Goal: Task Accomplishment & Management: Use online tool/utility

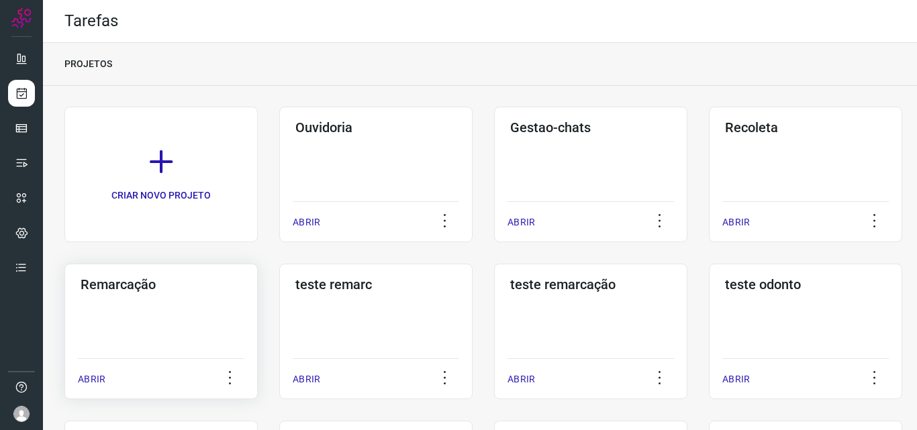
click at [279, 297] on div "Remarcação ABRIR" at bounding box center [375, 332] width 193 height 136
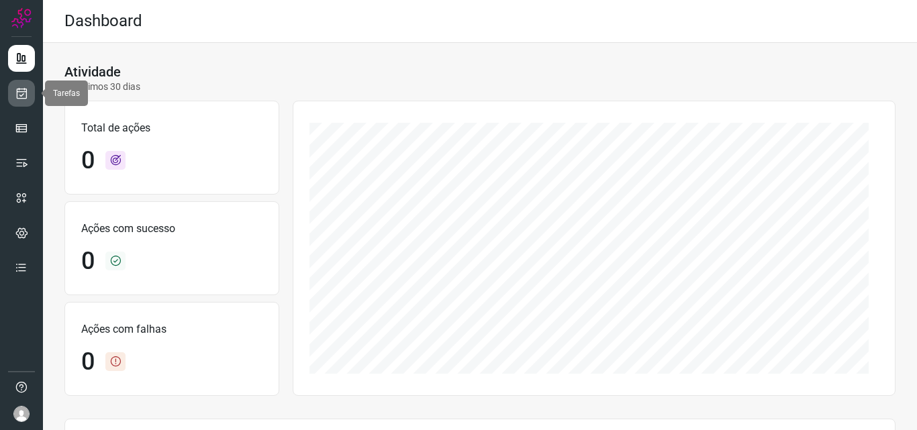
click at [21, 103] on link at bounding box center [21, 93] width 27 height 27
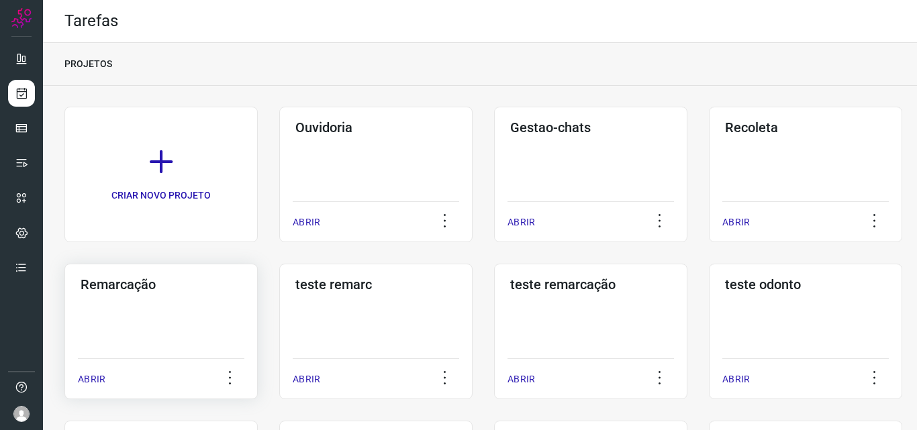
click at [279, 307] on div "Remarcação ABRIR" at bounding box center [375, 332] width 193 height 136
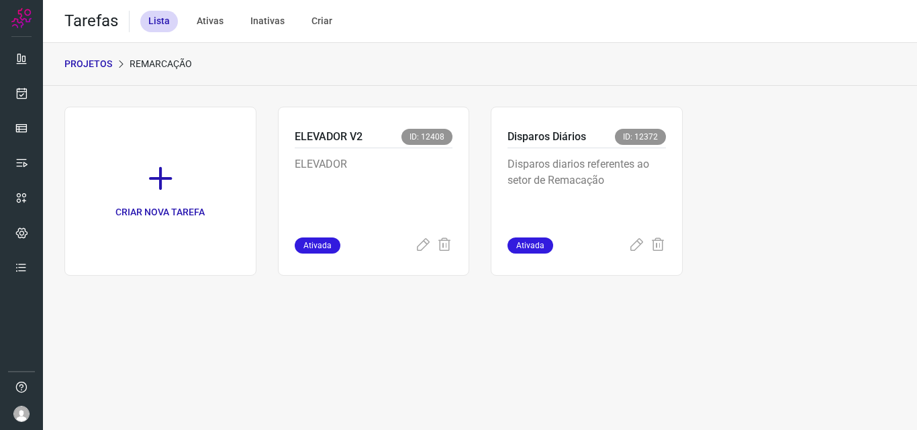
click at [637, 158] on p "Disparos diarios referentes ao setor de Remacação" at bounding box center [586, 189] width 158 height 67
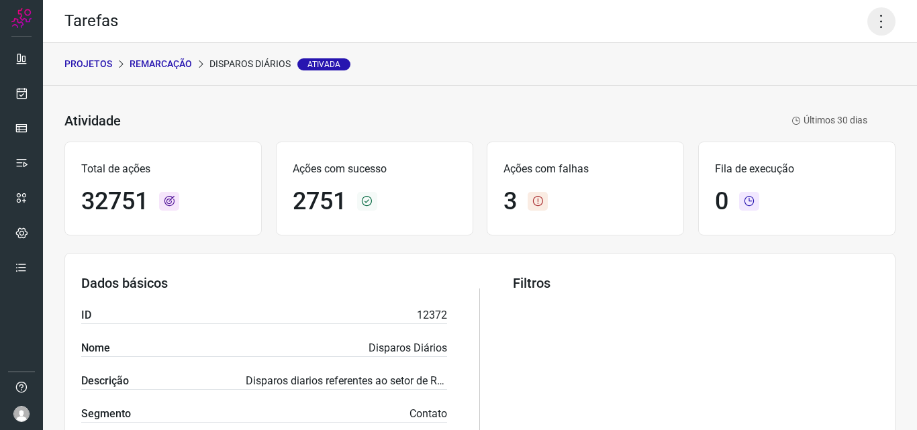
click at [879, 19] on icon at bounding box center [881, 21] width 28 height 28
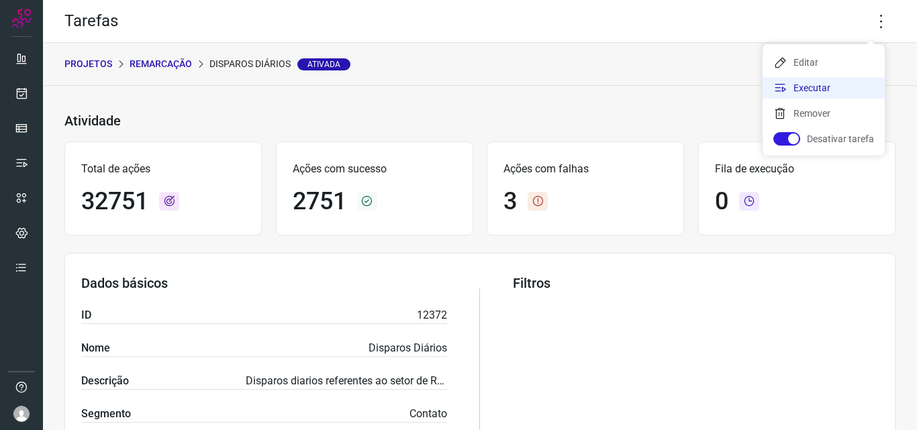
click at [813, 81] on li "Executar" at bounding box center [823, 87] width 122 height 21
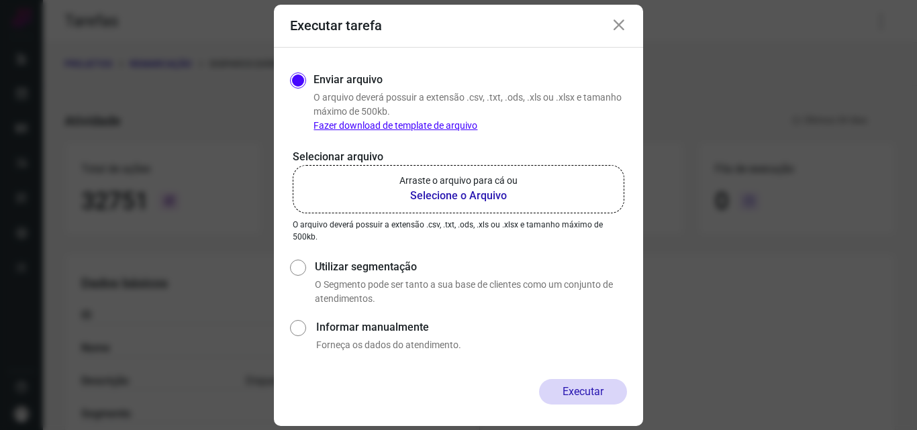
click at [498, 193] on b "Selecione o Arquivo" at bounding box center [458, 196] width 118 height 16
click at [0, 0] on input "Arraste o arquivo para cá ou Selecione o Arquivo" at bounding box center [0, 0] width 0 height 0
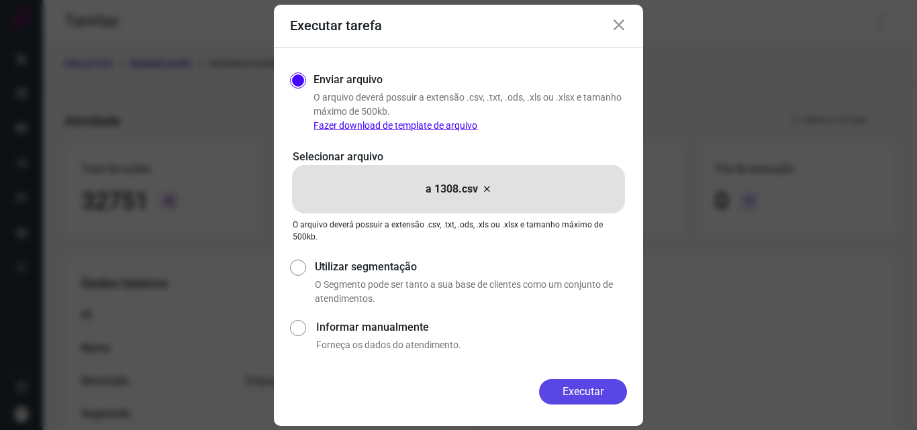
click at [568, 395] on button "Executar" at bounding box center [583, 392] width 88 height 26
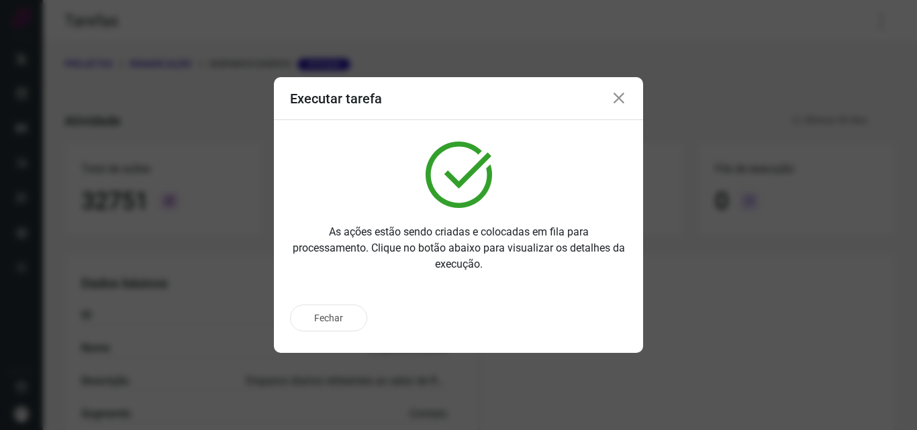
click at [581, 316] on div "Fechar" at bounding box center [458, 318] width 337 height 27
click at [572, 321] on p "Ir para execução" at bounding box center [568, 318] width 70 height 14
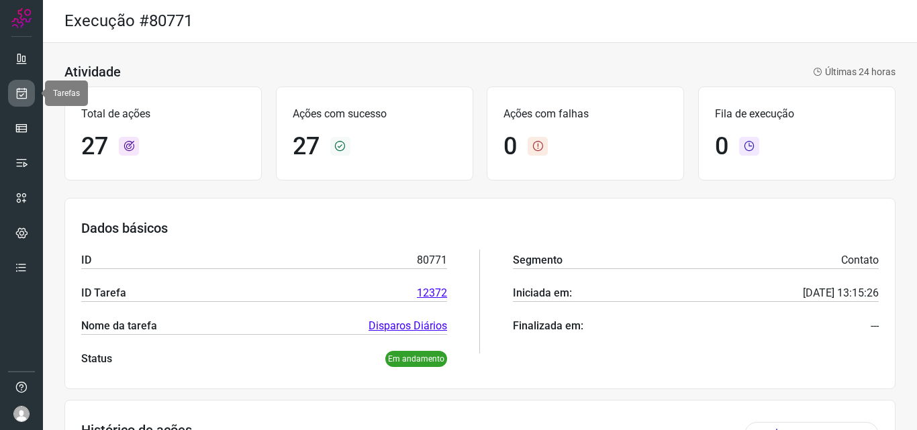
click at [11, 96] on link at bounding box center [21, 93] width 27 height 27
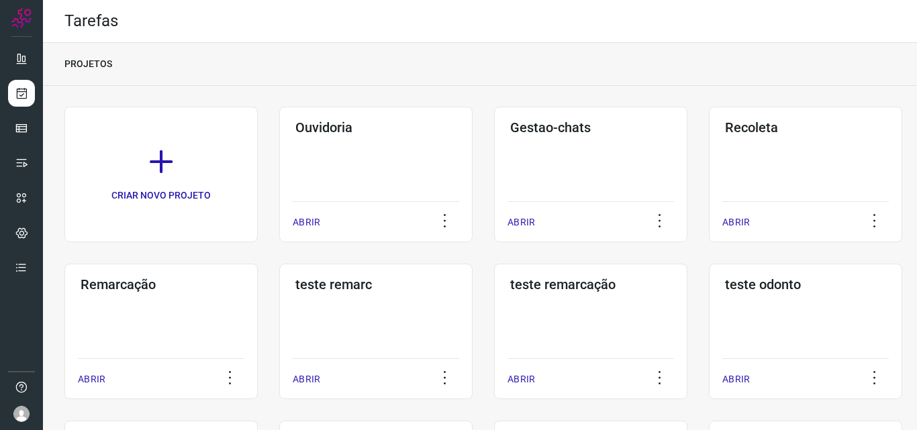
click at [279, 316] on div "Remarcação ABRIR" at bounding box center [375, 332] width 193 height 136
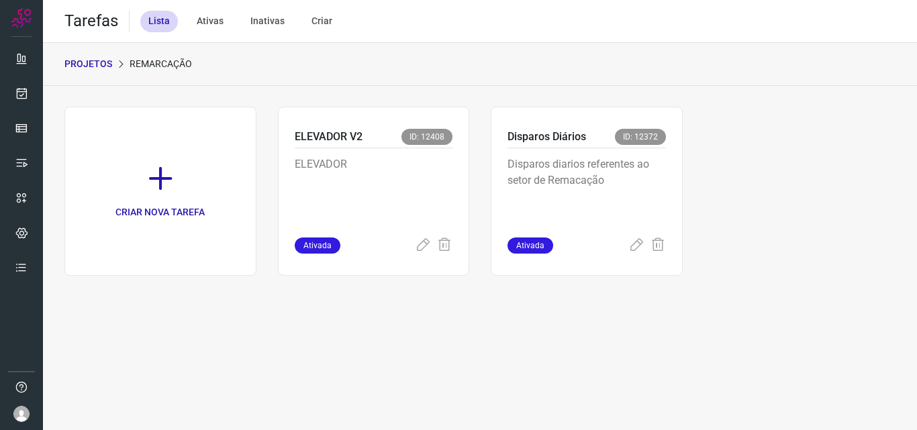
click at [616, 189] on p "Disparos diarios referentes ao setor de Remacação" at bounding box center [586, 189] width 158 height 67
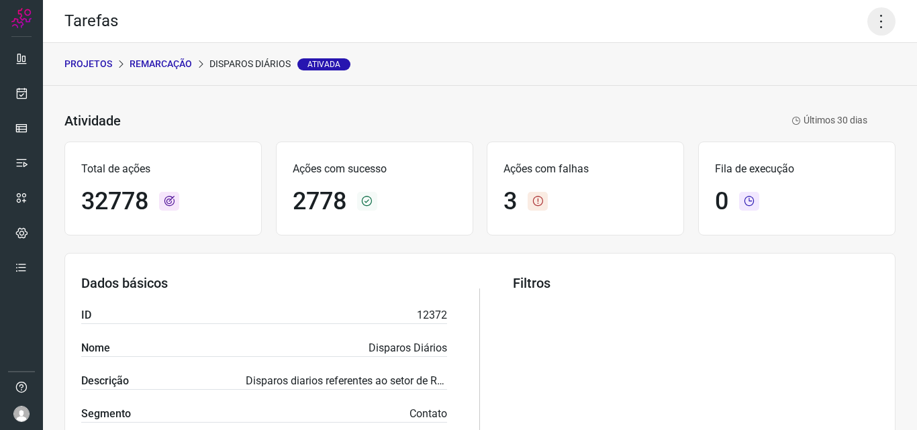
click at [873, 15] on icon at bounding box center [881, 21] width 28 height 28
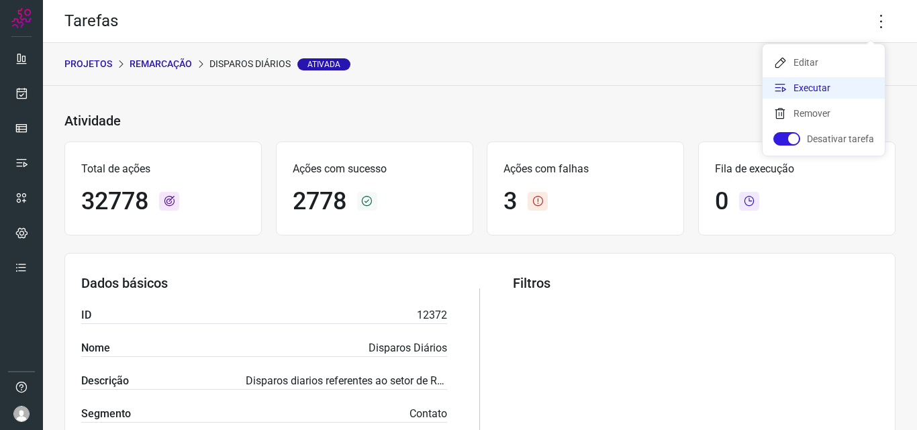
click at [860, 83] on li "Executar" at bounding box center [823, 87] width 122 height 21
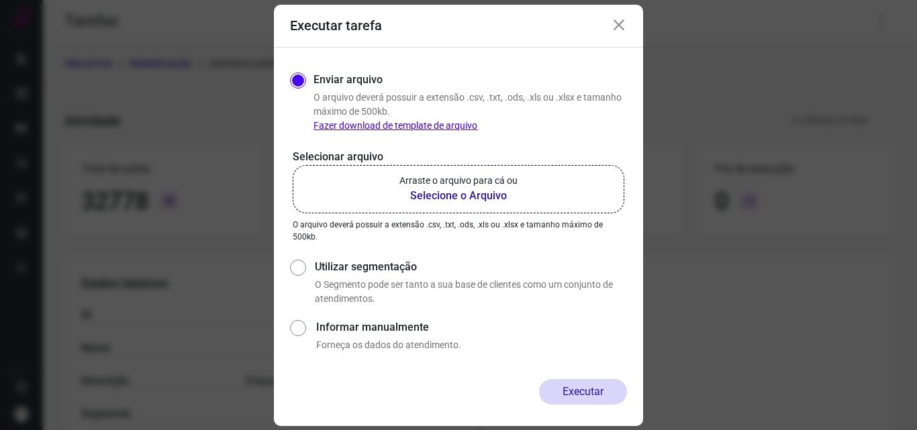
click at [463, 184] on p "Arraste o arquivo para cá ou" at bounding box center [458, 181] width 118 height 14
click at [0, 0] on input "Arraste o arquivo para cá ou Selecione o Arquivo" at bounding box center [0, 0] width 0 height 0
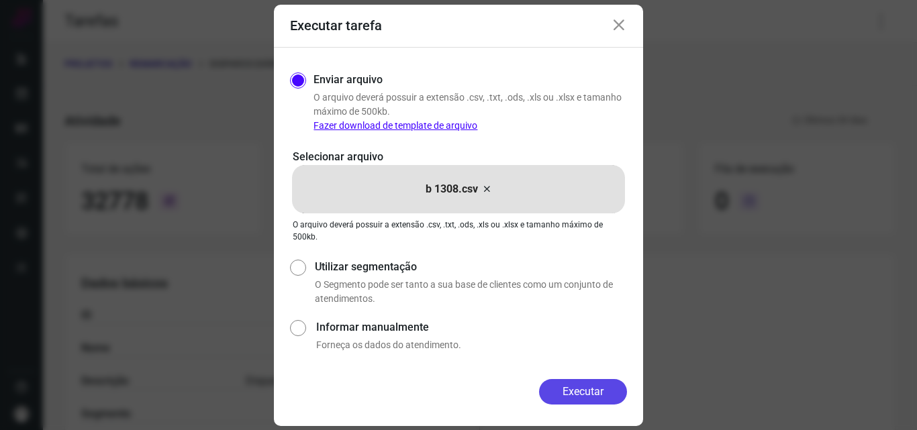
click at [579, 396] on button "Executar" at bounding box center [583, 392] width 88 height 26
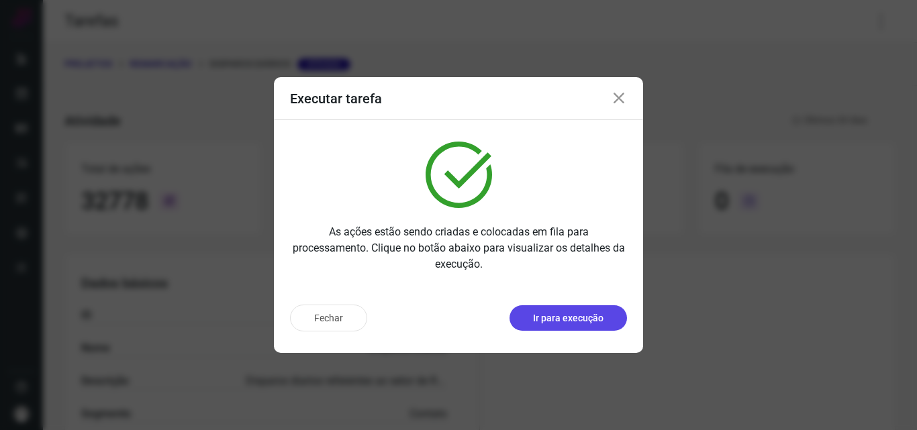
click at [601, 327] on button "Ir para execução" at bounding box center [567, 318] width 117 height 26
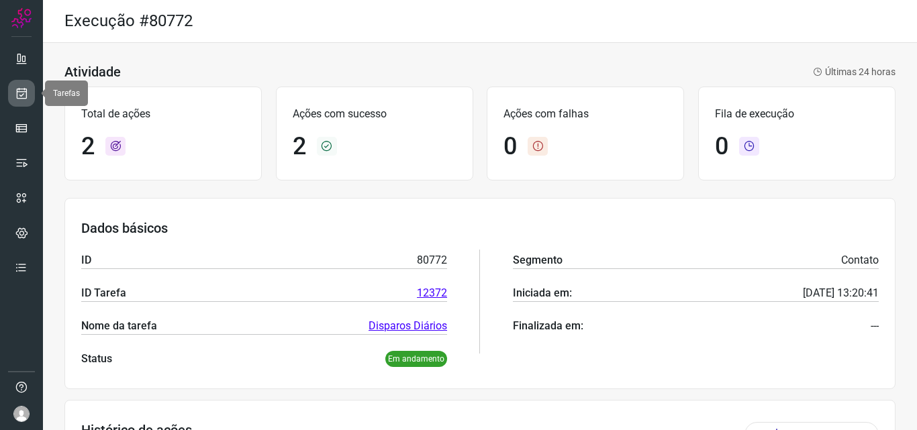
click at [17, 81] on link at bounding box center [21, 93] width 27 height 27
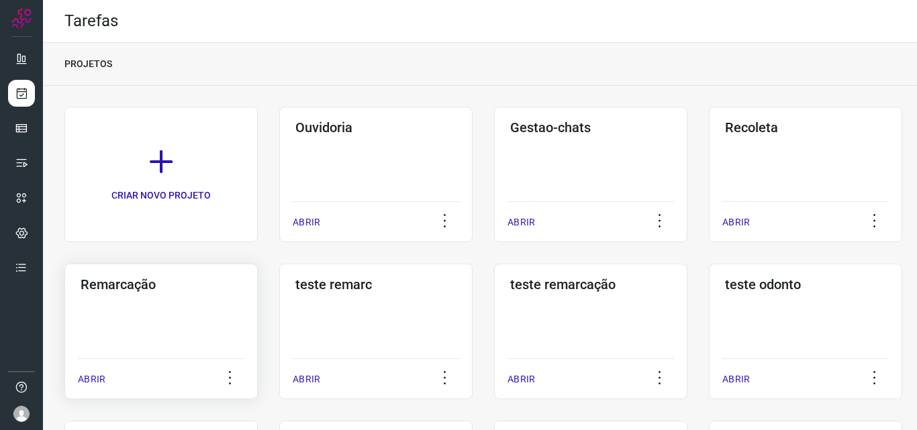
click at [179, 283] on h3 "Remarcação" at bounding box center [161, 285] width 161 height 16
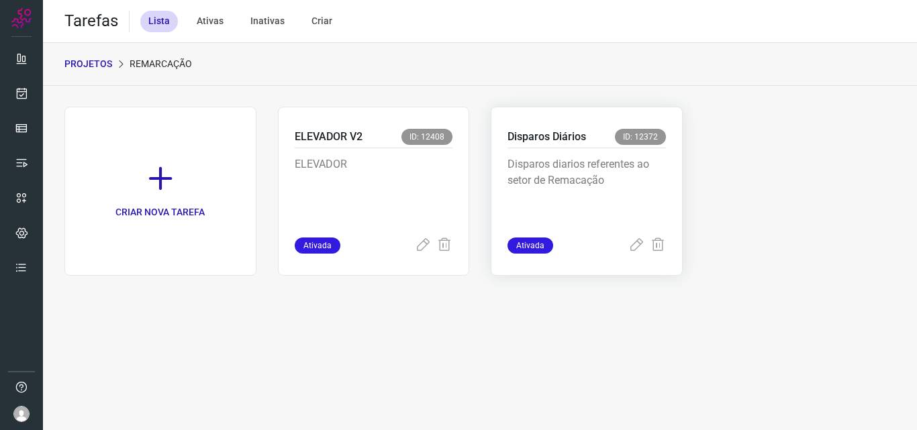
click at [642, 163] on p "Disparos diarios referentes ao setor de Remacação" at bounding box center [586, 189] width 158 height 67
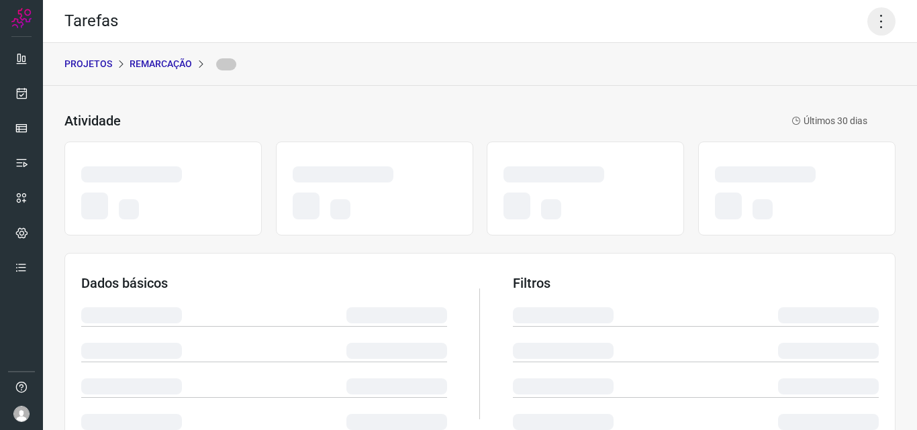
click at [873, 13] on icon at bounding box center [881, 21] width 28 height 28
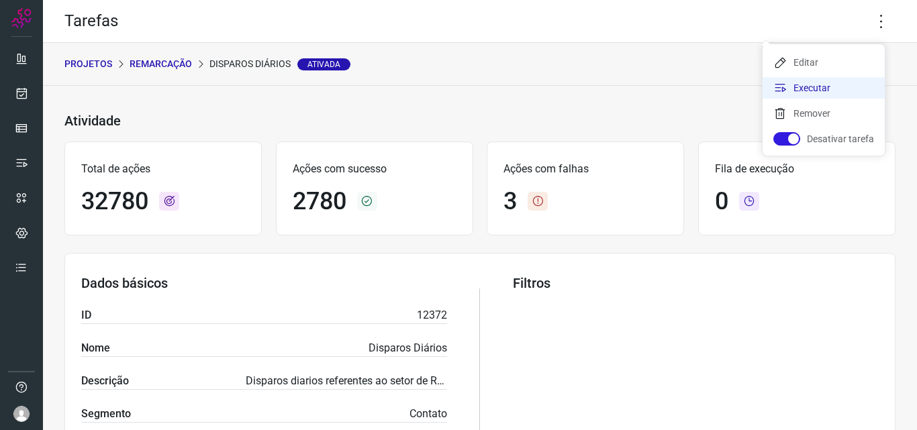
click at [834, 89] on li "Executar" at bounding box center [823, 87] width 122 height 21
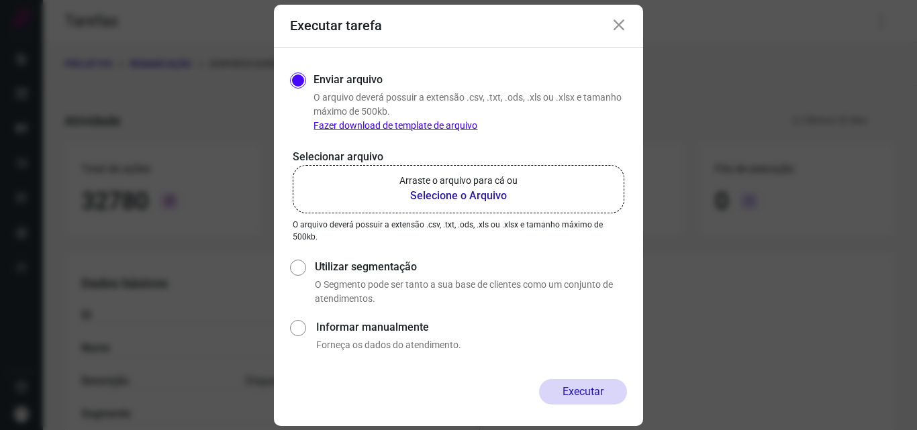
click at [421, 166] on label "Arraste o arquivo para cá ou Selecione o Arquivo" at bounding box center [459, 189] width 332 height 48
click at [0, 0] on input "Arraste o arquivo para cá ou Selecione o Arquivo" at bounding box center [0, 0] width 0 height 0
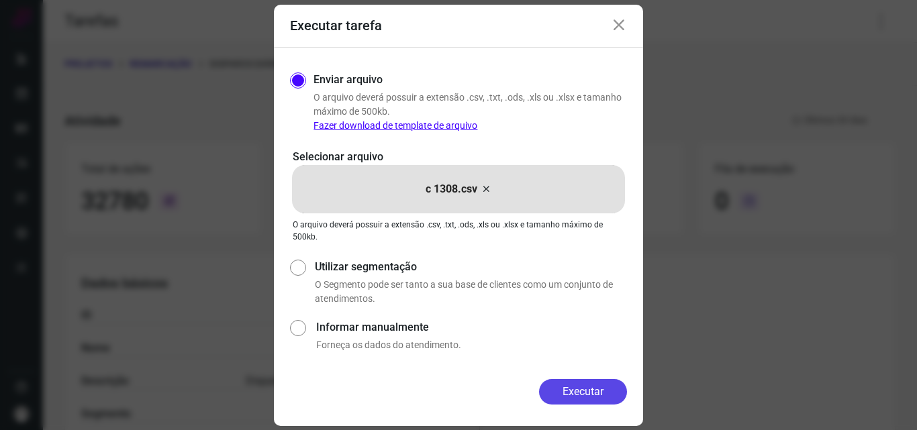
click at [589, 401] on button "Executar" at bounding box center [583, 392] width 88 height 26
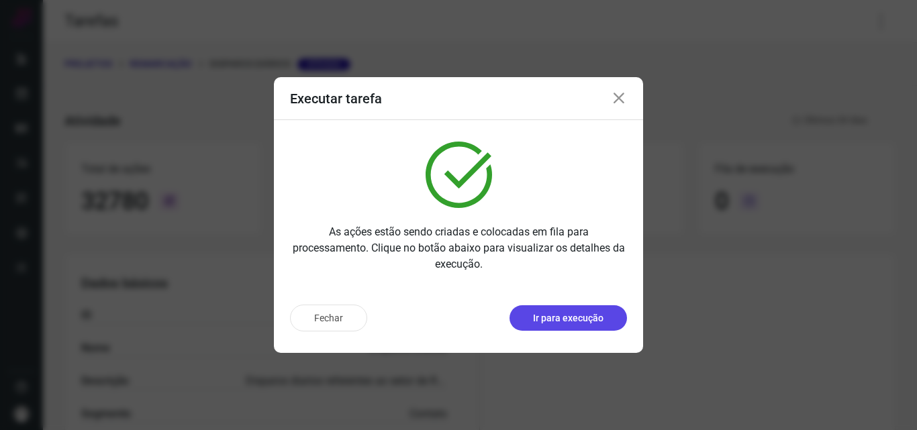
click at [585, 326] on button "Ir para execução" at bounding box center [567, 318] width 117 height 26
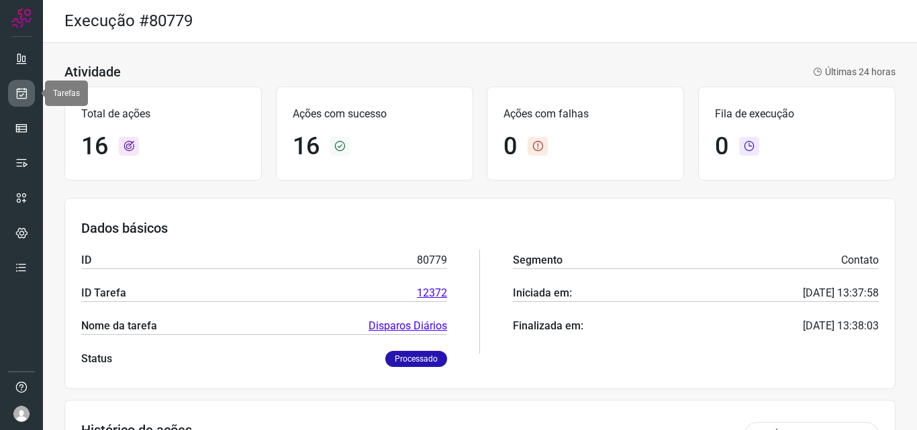
click at [15, 96] on icon at bounding box center [22, 93] width 14 height 13
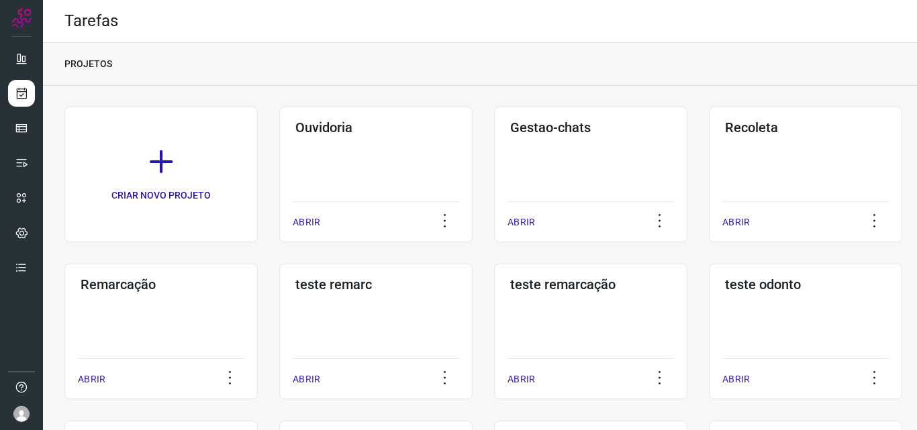
click at [279, 329] on div "Remarcação ABRIR" at bounding box center [375, 332] width 193 height 136
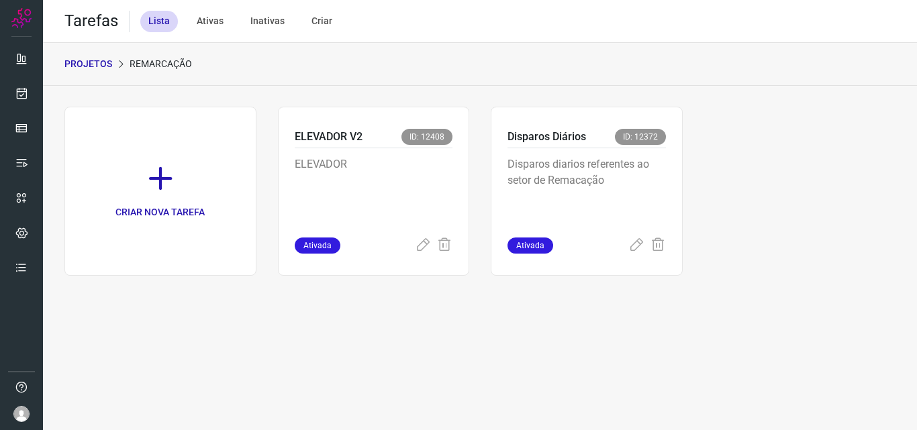
click at [664, 195] on p "Disparos diarios referentes ao setor de Remacação" at bounding box center [586, 189] width 158 height 67
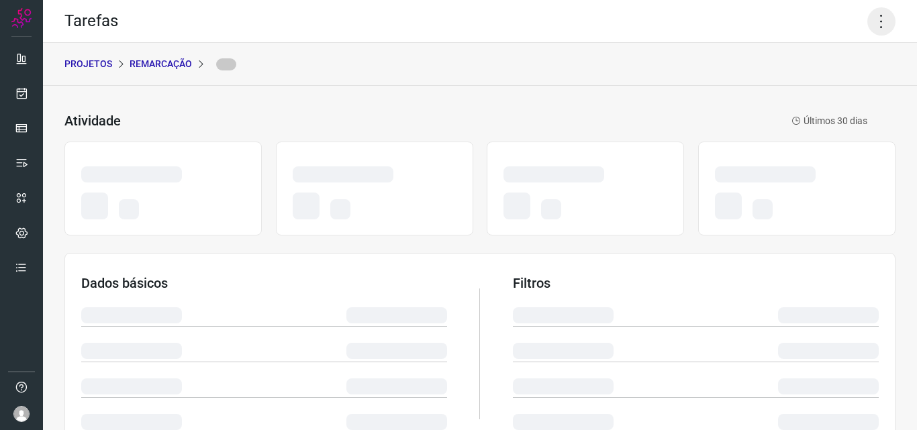
click at [872, 11] on icon at bounding box center [881, 21] width 28 height 28
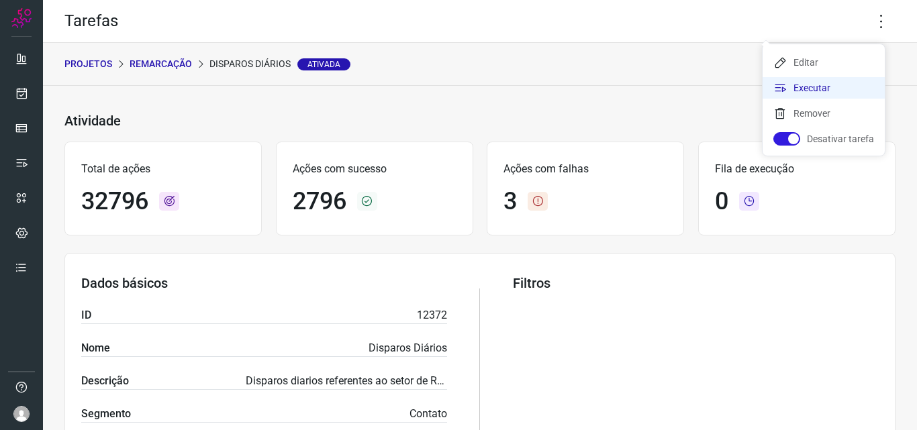
click at [817, 86] on li "Executar" at bounding box center [823, 87] width 122 height 21
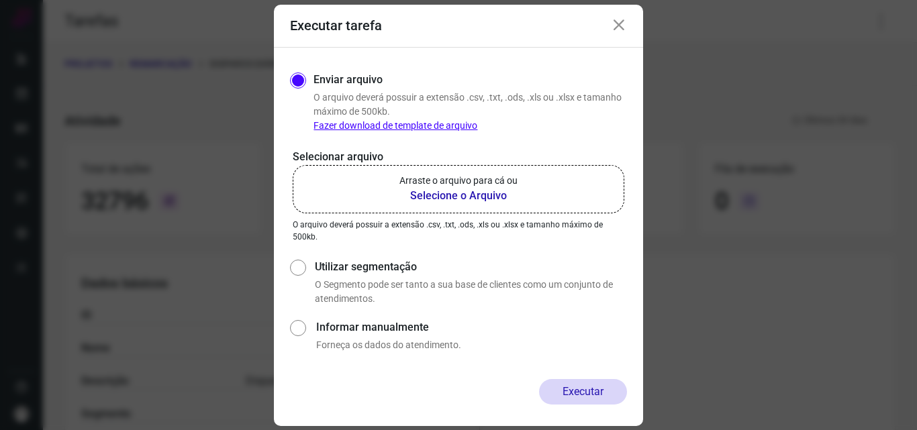
click at [518, 197] on label "Arraste o arquivo para cá ou Selecione o Arquivo" at bounding box center [459, 189] width 332 height 48
click at [0, 0] on input "Arraste o arquivo para cá ou Selecione o Arquivo" at bounding box center [0, 0] width 0 height 0
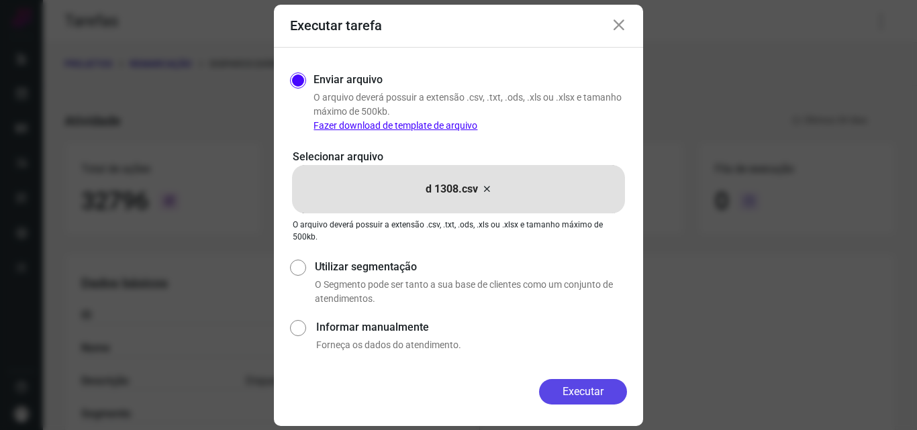
click at [572, 401] on button "Executar" at bounding box center [583, 392] width 88 height 26
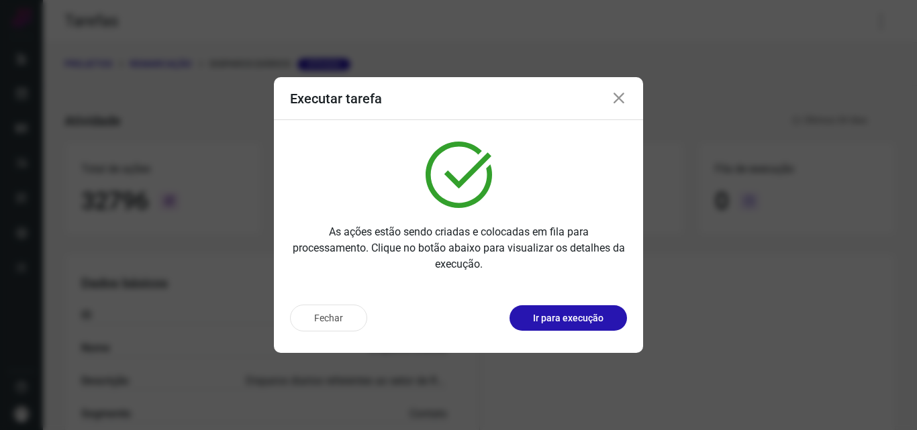
click at [583, 320] on p "Ir para execução" at bounding box center [568, 318] width 70 height 14
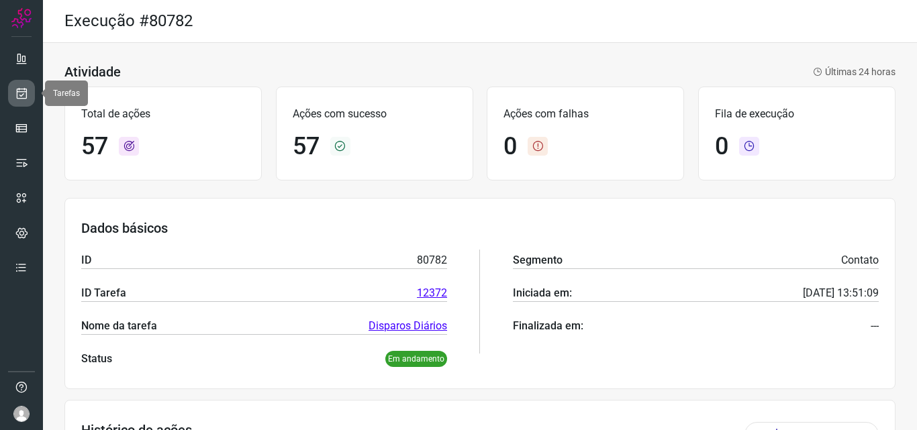
click at [17, 91] on icon at bounding box center [22, 93] width 14 height 13
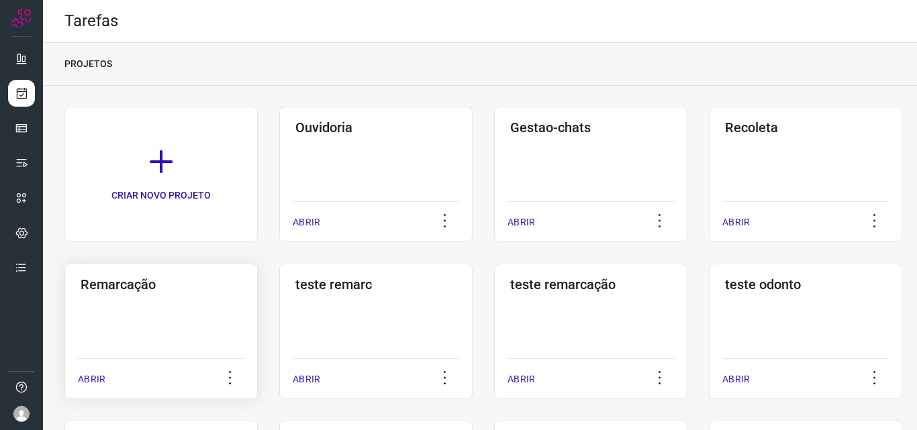
click at [279, 309] on div "Remarcação ABRIR" at bounding box center [375, 332] width 193 height 136
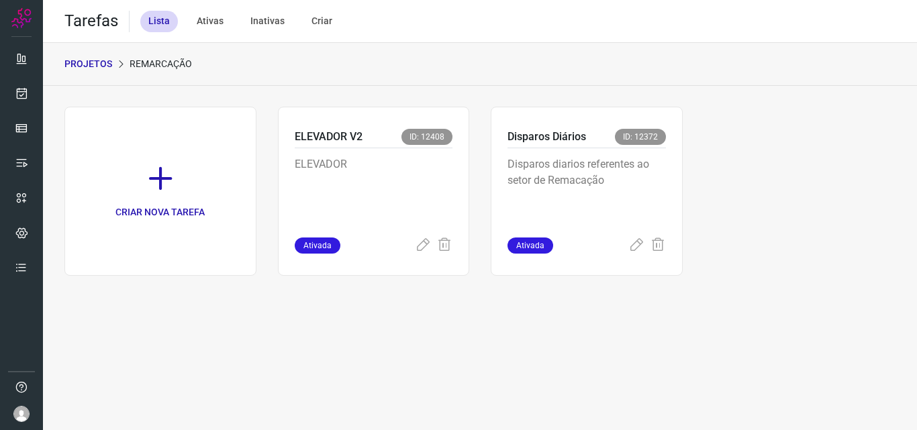
click at [621, 185] on p "Disparos diarios referentes ao setor de Remacação" at bounding box center [586, 189] width 158 height 67
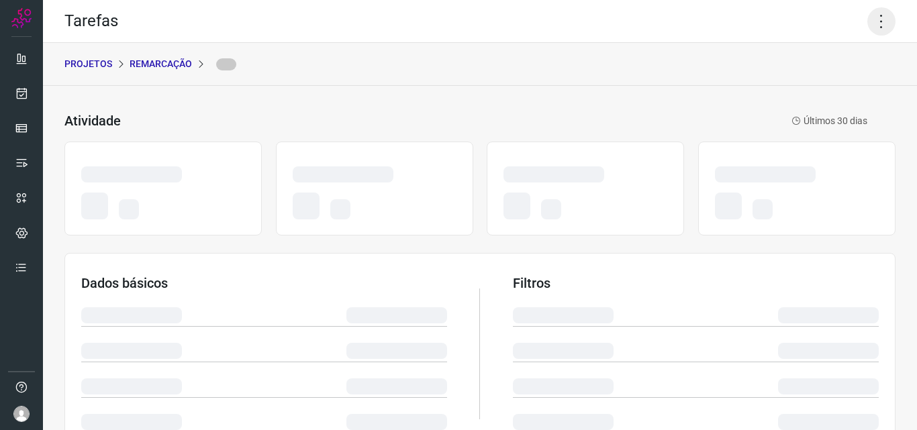
click at [878, 9] on icon at bounding box center [881, 21] width 28 height 28
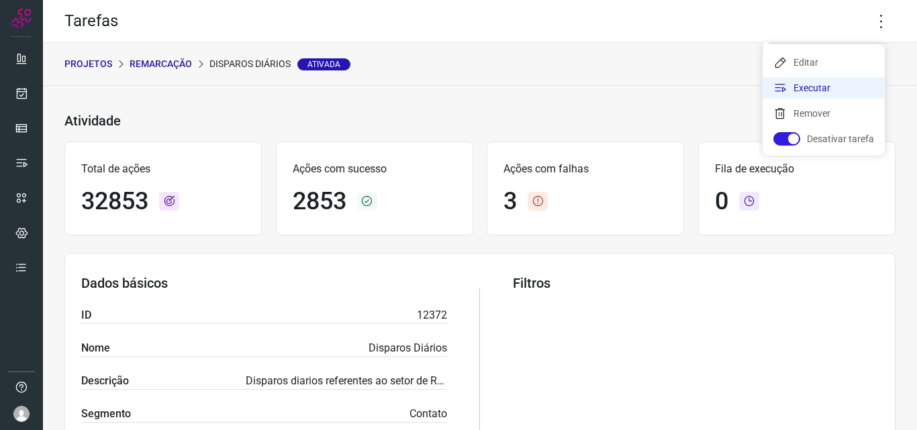
click at [827, 79] on li "Executar" at bounding box center [823, 87] width 122 height 21
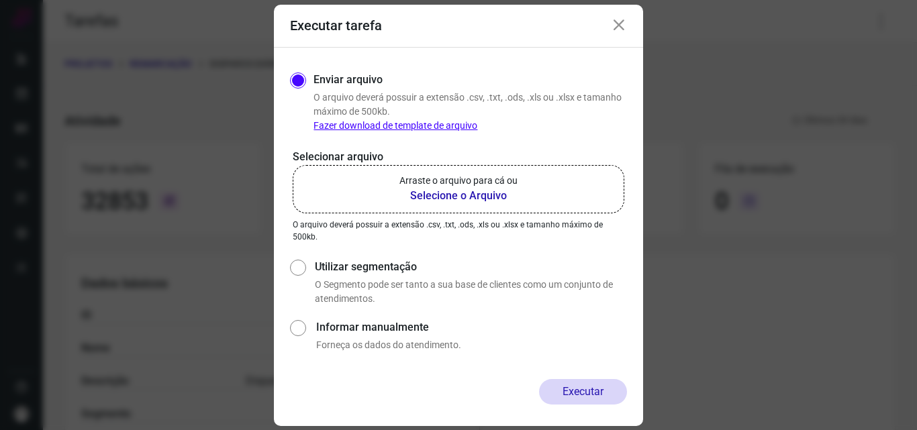
click at [510, 181] on p "Arraste o arquivo para cá ou" at bounding box center [458, 181] width 118 height 14
click at [0, 0] on input "Arraste o arquivo para cá ou Selecione o Arquivo" at bounding box center [0, 0] width 0 height 0
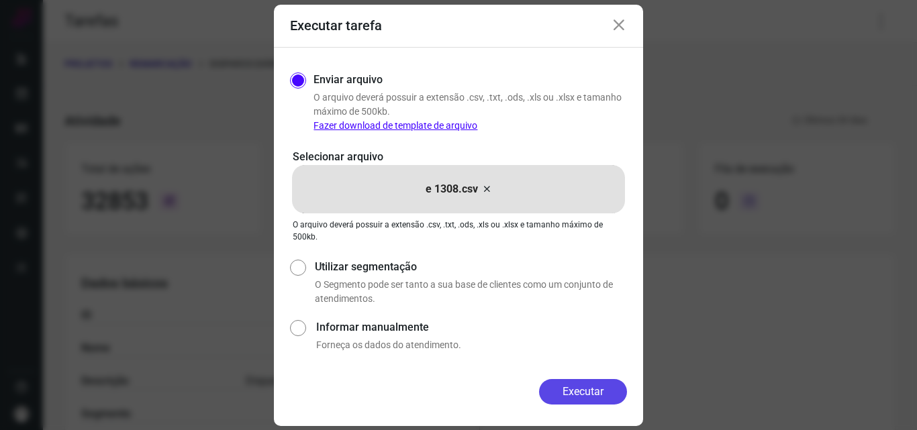
click at [573, 391] on button "Executar" at bounding box center [583, 392] width 88 height 26
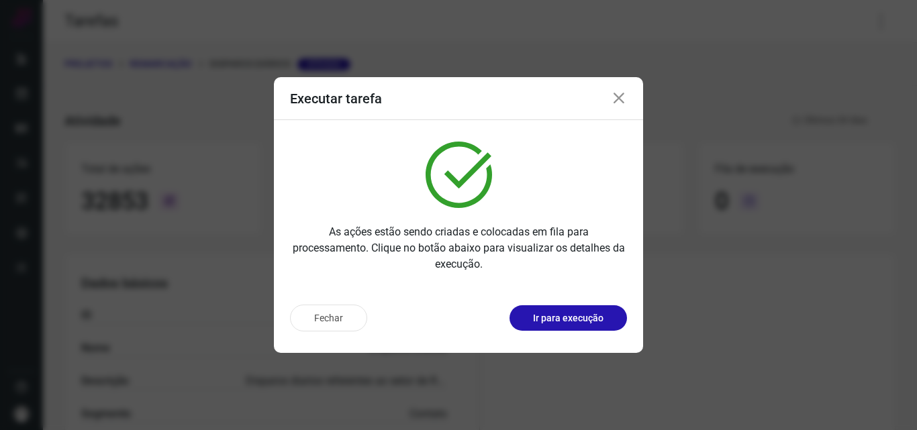
click at [561, 314] on p "Ir para execução" at bounding box center [568, 318] width 70 height 14
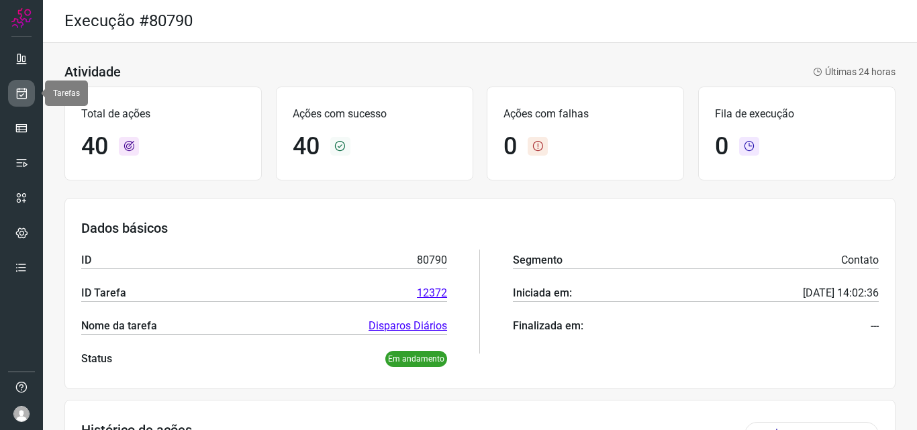
click at [30, 82] on link at bounding box center [21, 93] width 27 height 27
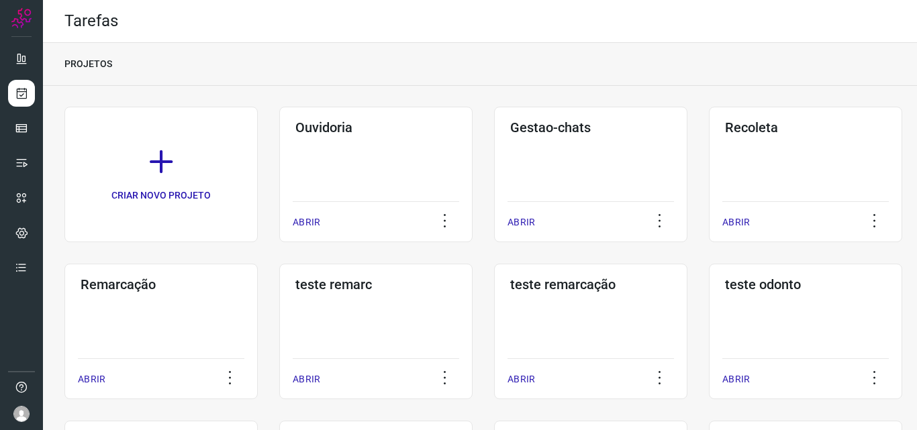
click at [279, 328] on div "Remarcação ABRIR" at bounding box center [375, 332] width 193 height 136
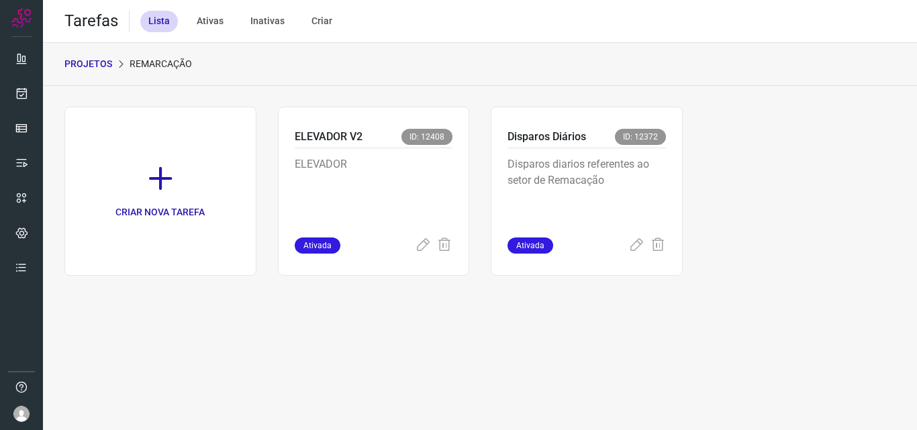
click at [633, 198] on p "Disparos diarios referentes ao setor de Remacação" at bounding box center [586, 189] width 158 height 67
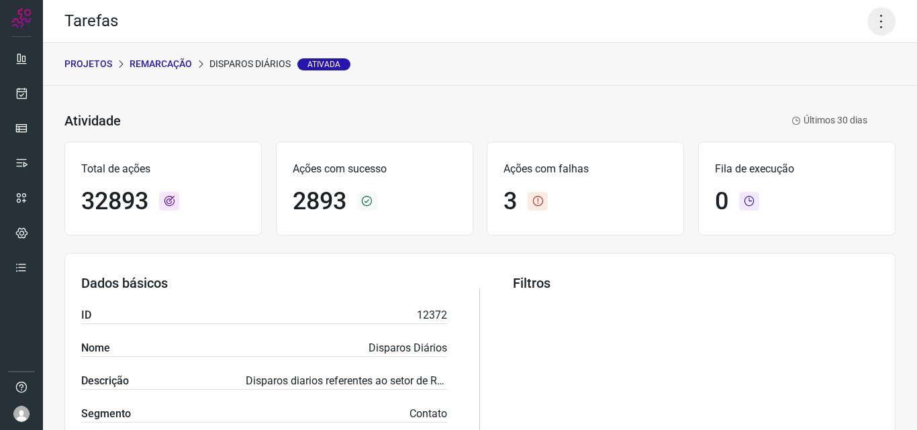
click at [867, 24] on icon at bounding box center [881, 21] width 28 height 28
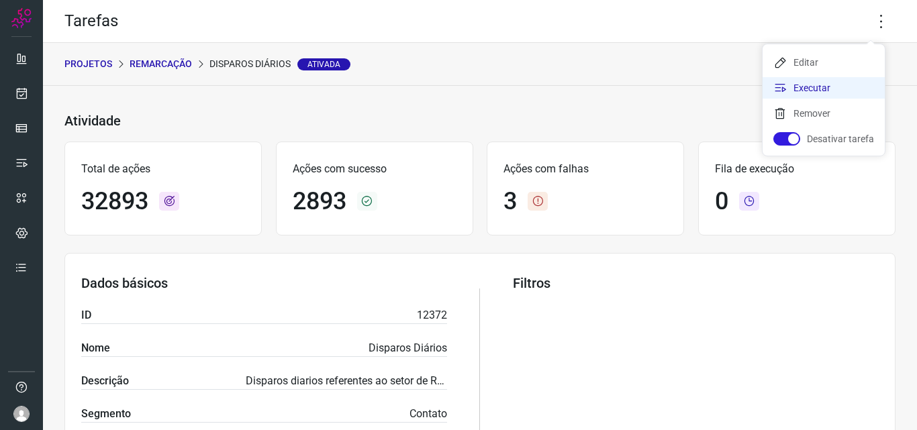
click at [840, 87] on li "Executar" at bounding box center [823, 87] width 122 height 21
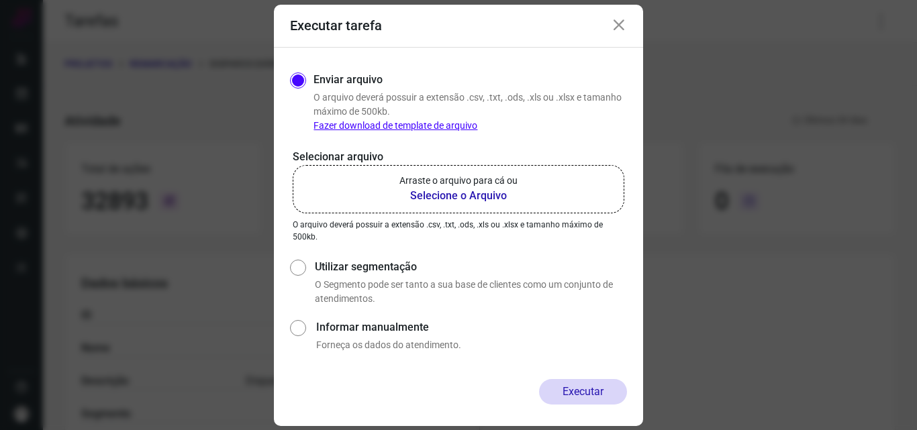
click at [465, 183] on p "Arraste o arquivo para cá ou" at bounding box center [458, 181] width 118 height 14
click at [0, 0] on input "Arraste o arquivo para cá ou Selecione o Arquivo" at bounding box center [0, 0] width 0 height 0
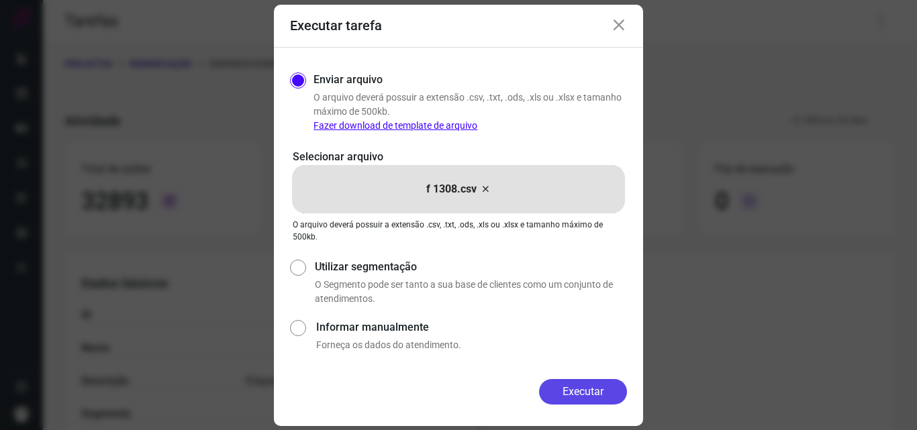
click at [573, 389] on button "Executar" at bounding box center [583, 392] width 88 height 26
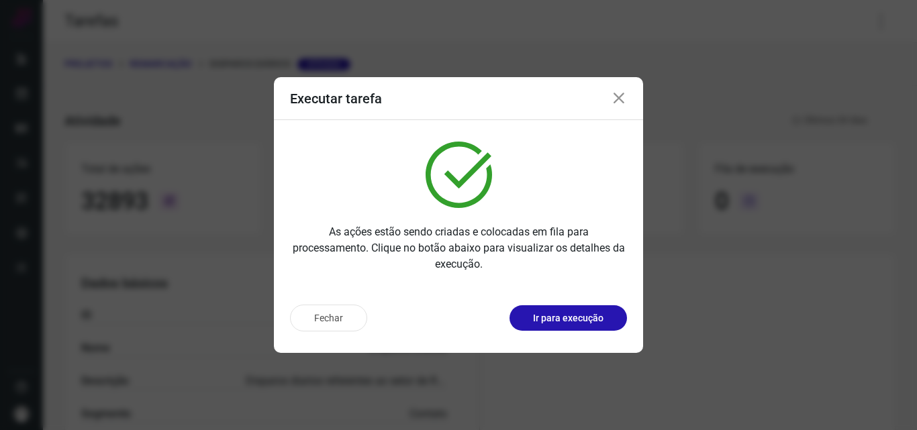
click at [548, 319] on p "Ir para execução" at bounding box center [568, 318] width 70 height 14
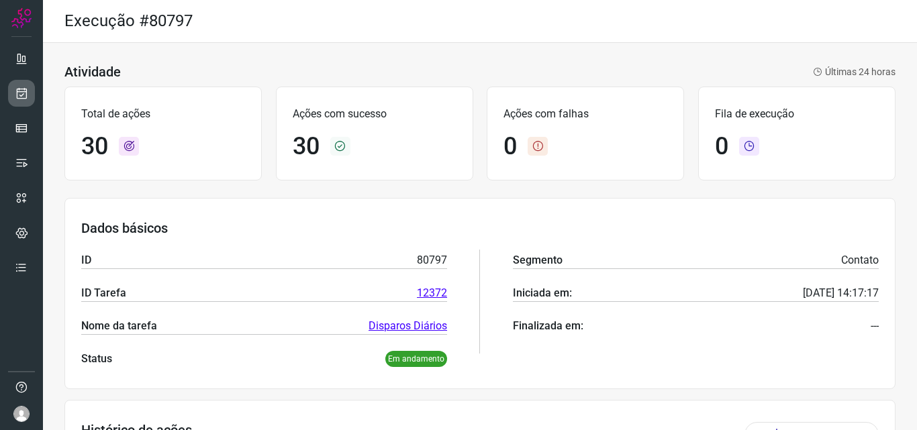
click at [26, 95] on icon at bounding box center [22, 93] width 14 height 13
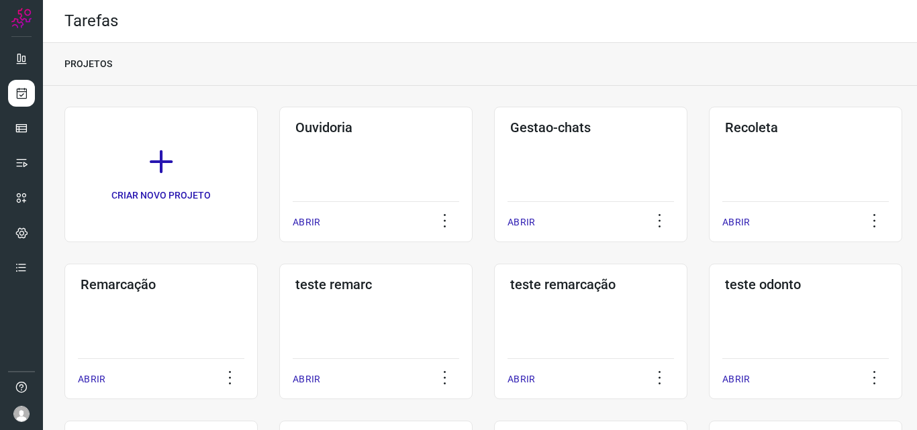
click at [279, 312] on div "Remarcação ABRIR" at bounding box center [375, 332] width 193 height 136
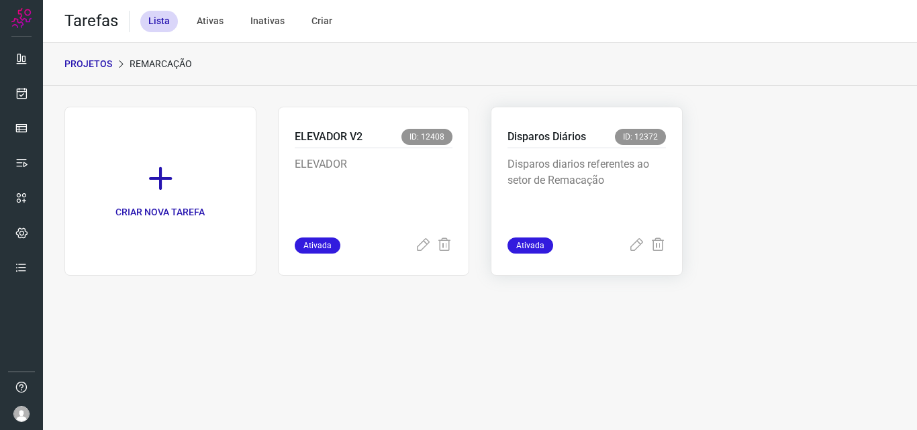
click at [618, 197] on p "Disparos diarios referentes ao setor de Remacação" at bounding box center [586, 189] width 158 height 67
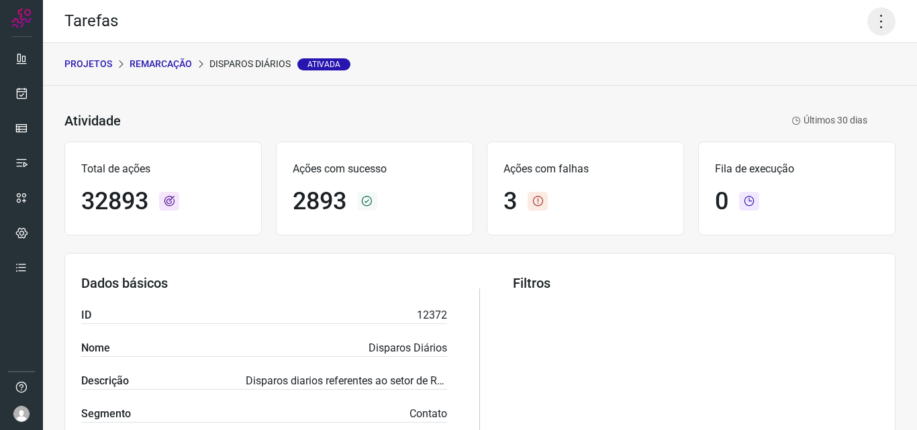
click at [873, 19] on icon at bounding box center [881, 21] width 28 height 28
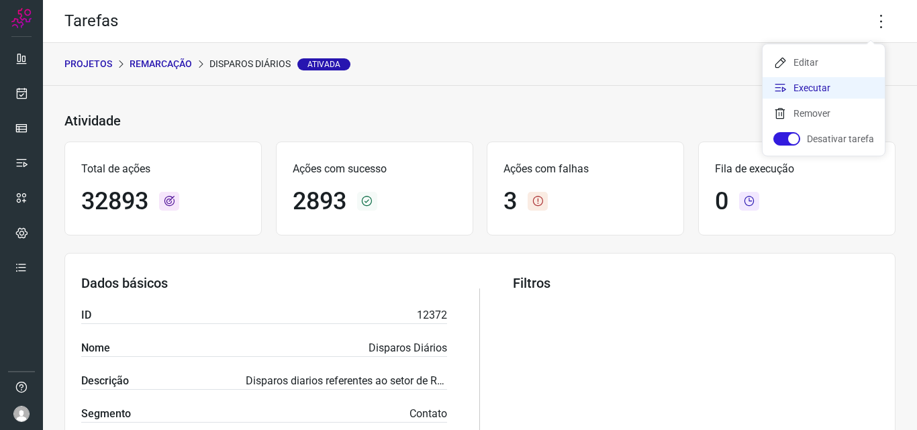
click at [817, 84] on li "Executar" at bounding box center [823, 87] width 122 height 21
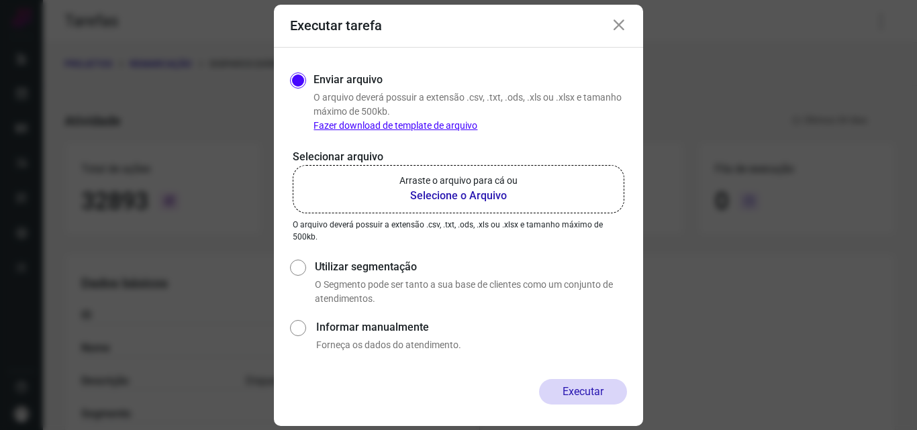
click at [448, 178] on p "Arraste o arquivo para cá ou" at bounding box center [458, 181] width 118 height 14
click at [0, 0] on input "Arraste o arquivo para cá ou Selecione o Arquivo" at bounding box center [0, 0] width 0 height 0
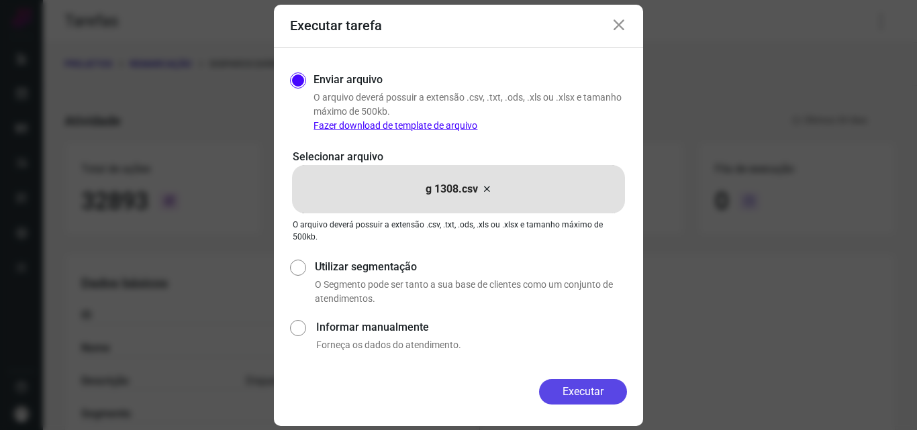
click at [592, 387] on button "Executar" at bounding box center [583, 392] width 88 height 26
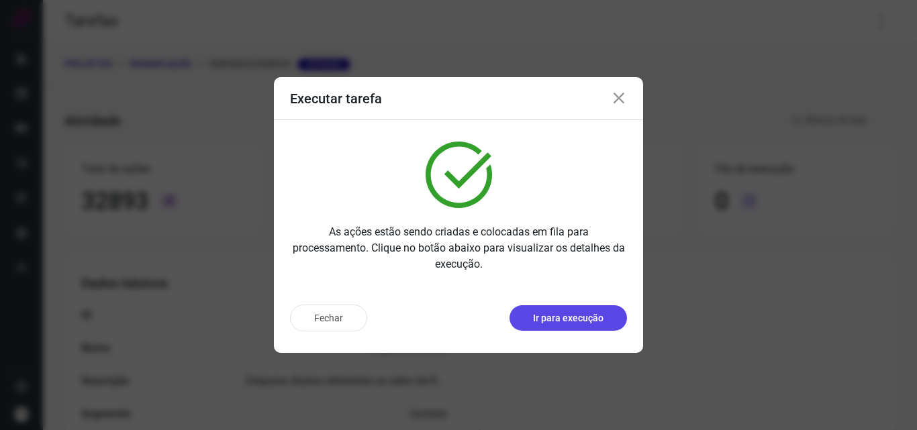
click at [600, 320] on p "Ir para execução" at bounding box center [568, 318] width 70 height 14
